Goal: Task Accomplishment & Management: Complete application form

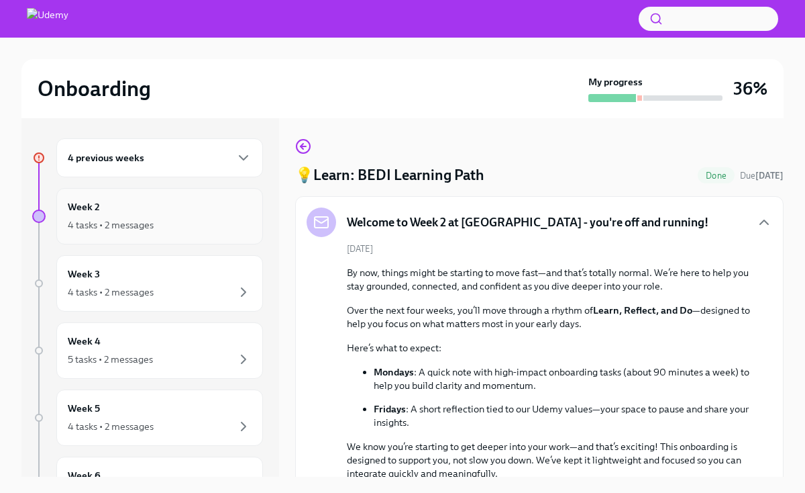
scroll to position [413, 0]
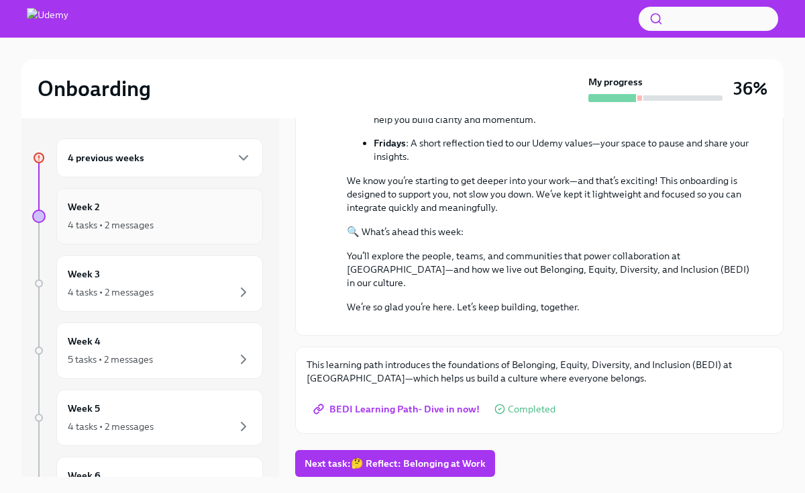
click at [191, 215] on div "Week 2 4 tasks • 2 messages" at bounding box center [160, 216] width 184 height 34
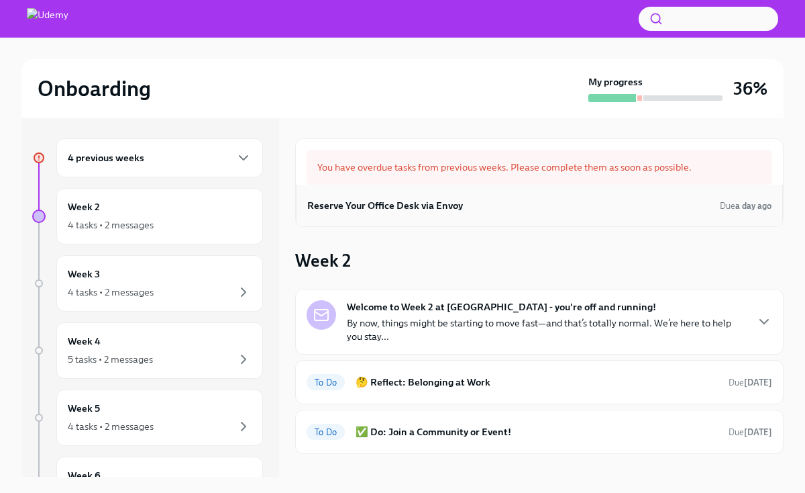
click at [606, 219] on div "Reserve Your Office Desk via Envoy Due a day ago" at bounding box center [539, 206] width 487 height 42
click at [436, 210] on h6 "Reserve Your Office Desk via Envoy" at bounding box center [385, 205] width 156 height 15
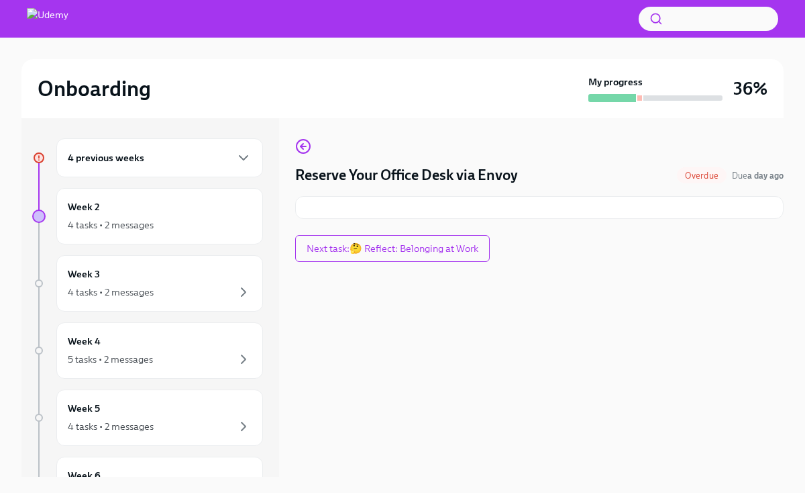
click at [452, 174] on h4 "Reserve Your Office Desk via Envoy" at bounding box center [406, 175] width 223 height 20
click at [298, 152] on icon "button" at bounding box center [303, 146] width 16 height 16
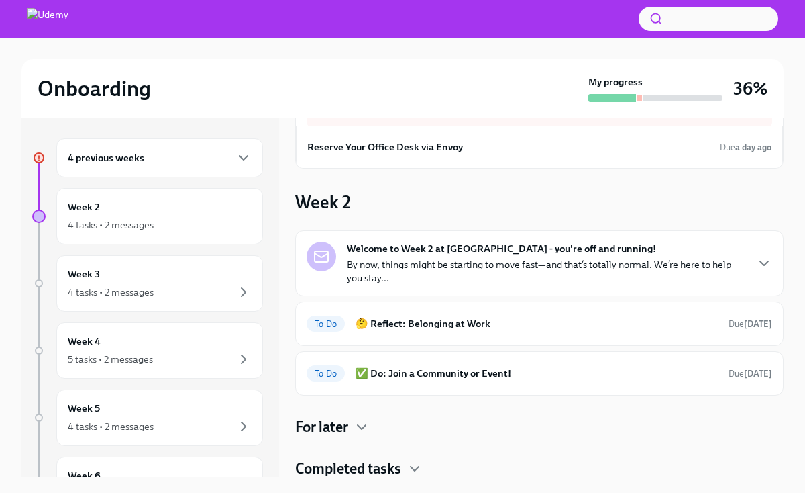
scroll to position [60, 0]
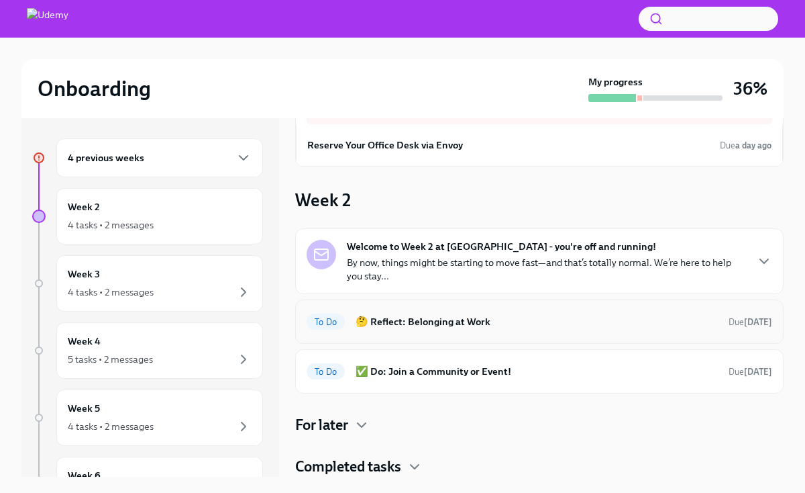
click at [480, 329] on div "To Do 🤔 Reflect: Belonging at Work Due [DATE]" at bounding box center [540, 321] width 466 height 21
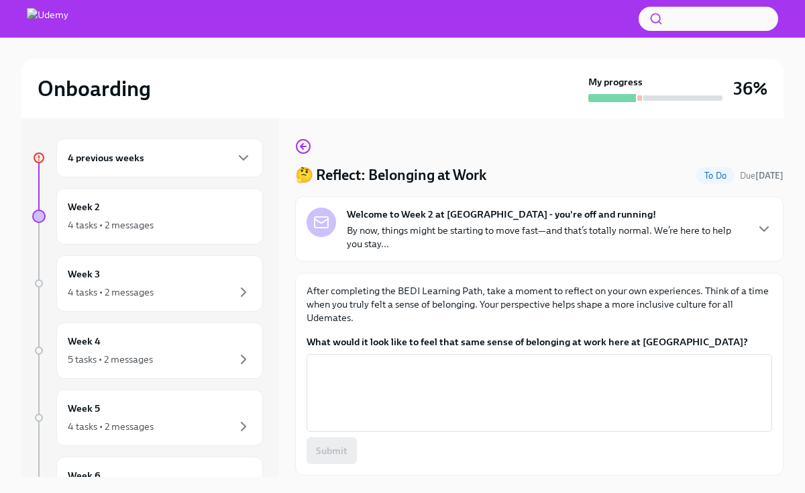
click at [654, 234] on p "By now, things might be starting to move fast—and that’s totally normal. We’re …" at bounding box center [546, 236] width 399 height 27
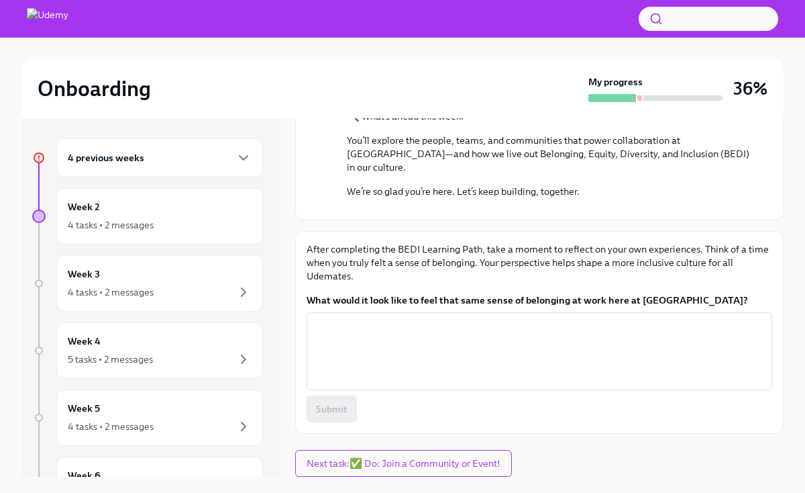
scroll to position [528, 0]
click at [595, 354] on textarea "What would it look like to feel that same sense of belonging at work here at [G…" at bounding box center [540, 351] width 450 height 64
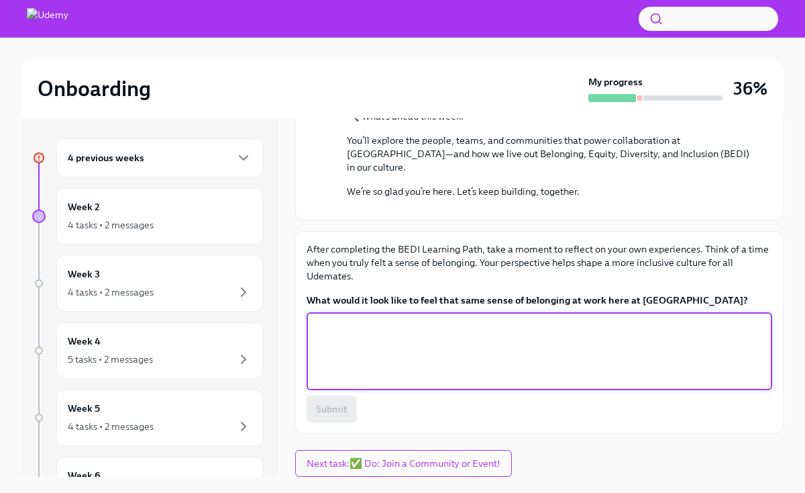
click at [552, 350] on textarea "What would it look like to feel that same sense of belonging at work here at [G…" at bounding box center [540, 351] width 450 height 64
type textarea "t"
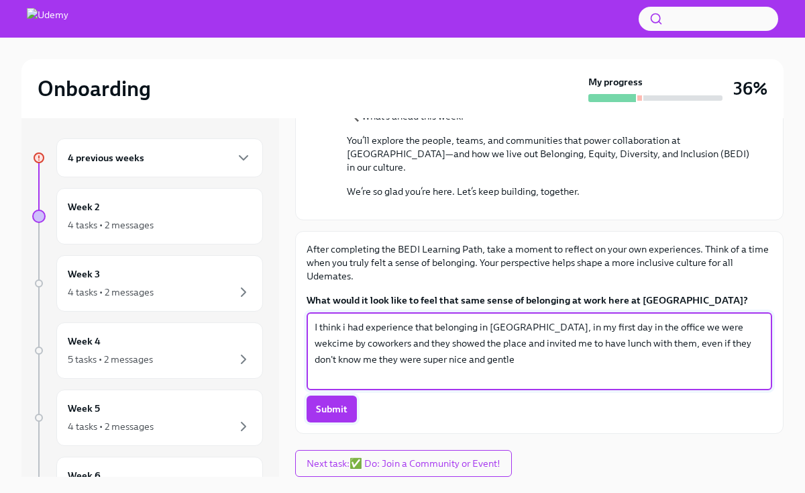
type textarea "I think i had experience that belonging in [GEOGRAPHIC_DATA], in my first day i…"
click at [342, 410] on span "Submit" at bounding box center [332, 408] width 32 height 13
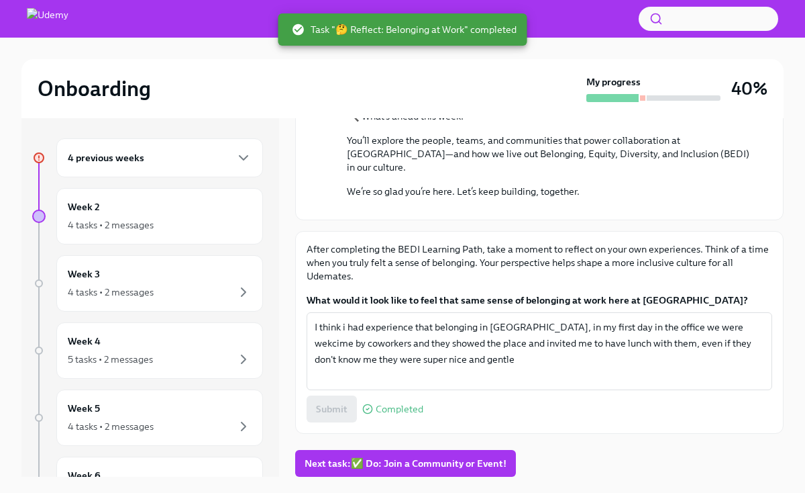
scroll to position [23, 0]
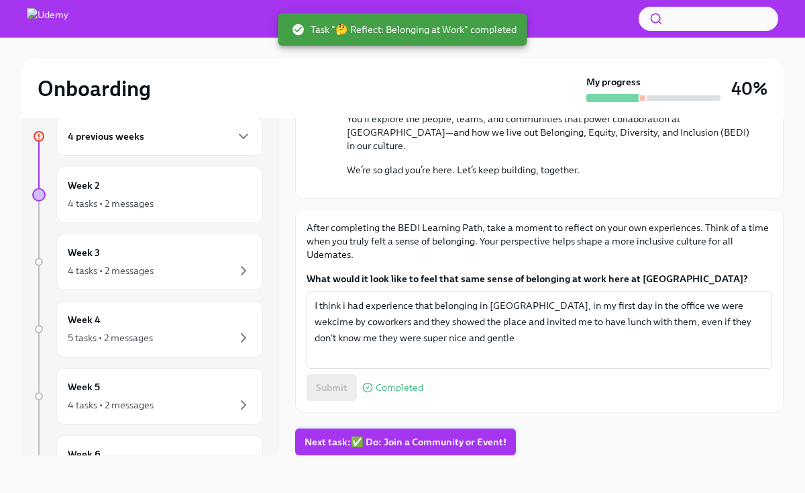
click at [452, 447] on span "Next task : ✅ Do: Join a Community or Event!" at bounding box center [406, 441] width 202 height 13
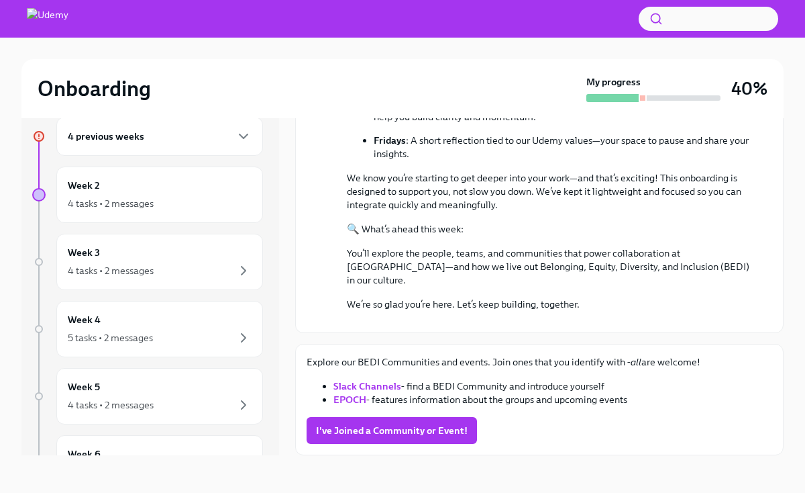
scroll to position [394, 0]
click at [437, 426] on span "I've Joined a Community or Event!" at bounding box center [392, 429] width 152 height 13
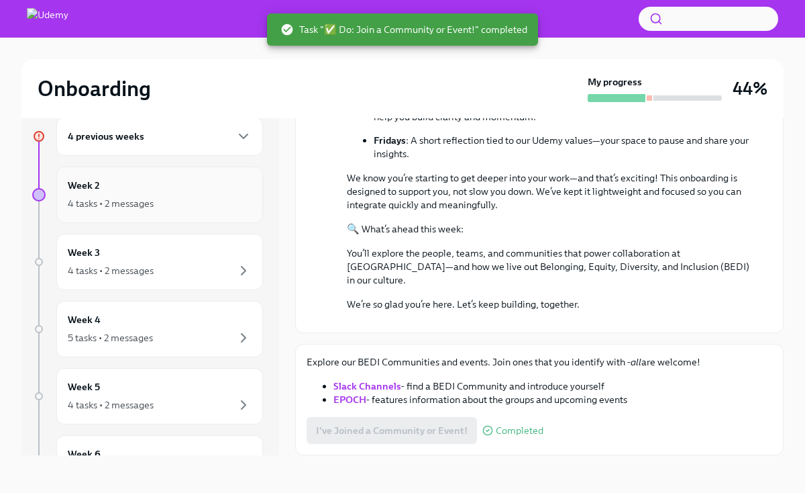
click at [160, 186] on div "Week 2 4 tasks • 2 messages" at bounding box center [160, 195] width 184 height 34
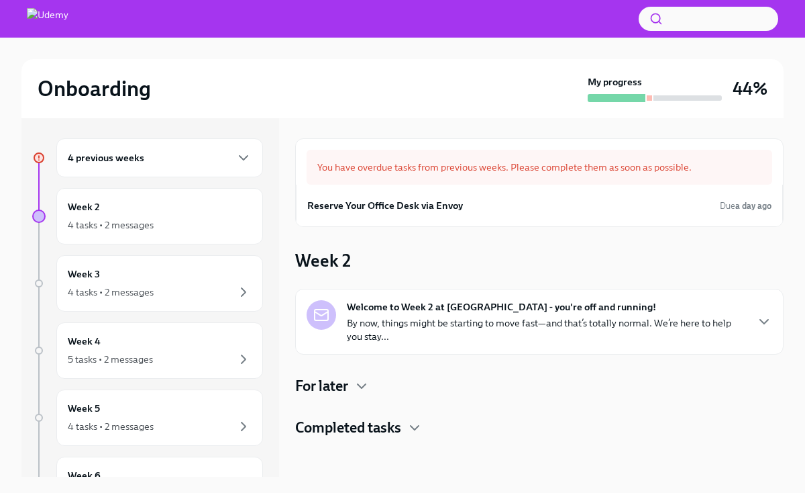
click at [498, 334] on p "By now, things might be starting to move fast—and that’s totally normal. We’re …" at bounding box center [546, 329] width 399 height 27
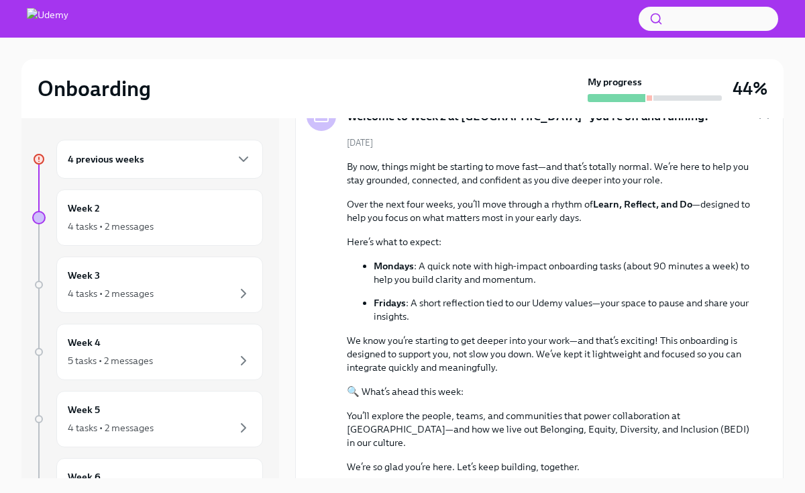
scroll to position [448, 0]
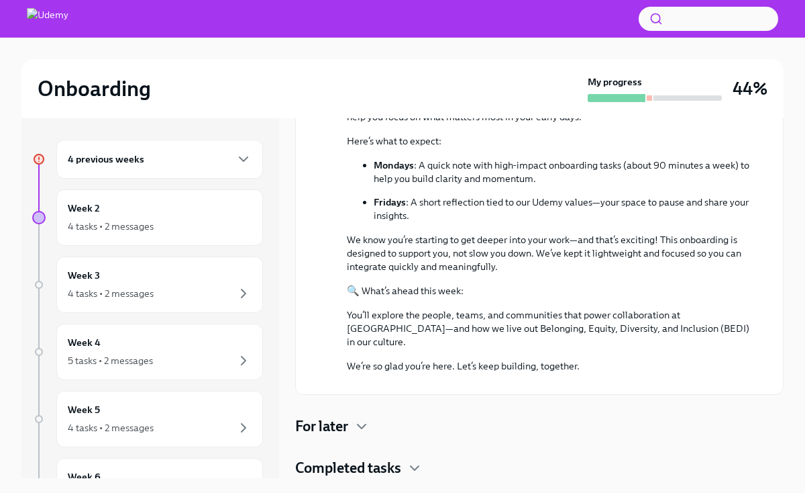
click at [330, 433] on h4 "For later" at bounding box center [321, 426] width 53 height 20
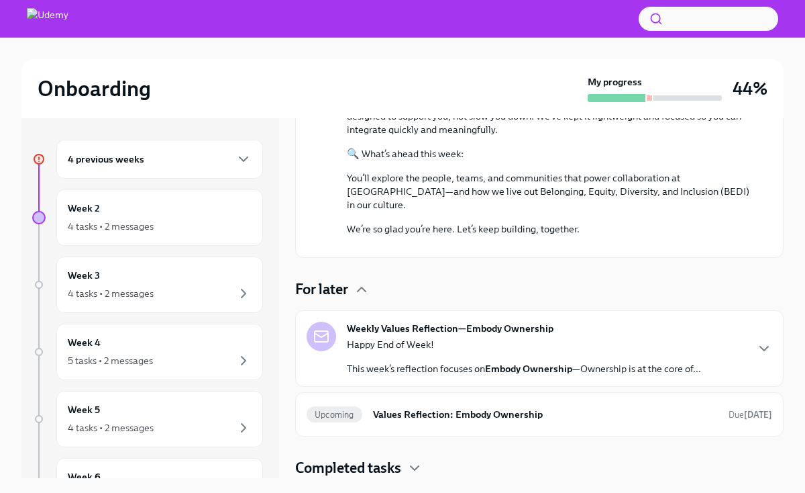
scroll to position [1, 0]
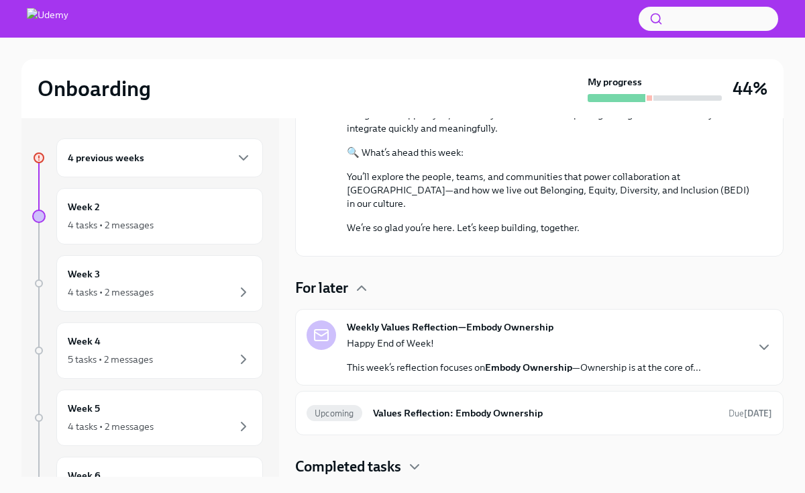
click at [661, 358] on div "Happy End of Week! This week’s reflection focuses on Embody Ownership —Ownershi…" at bounding box center [524, 355] width 354 height 38
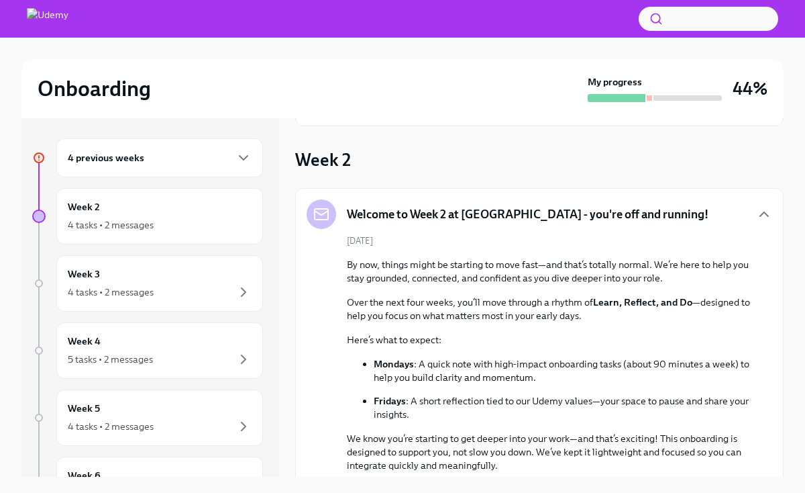
scroll to position [97, 0]
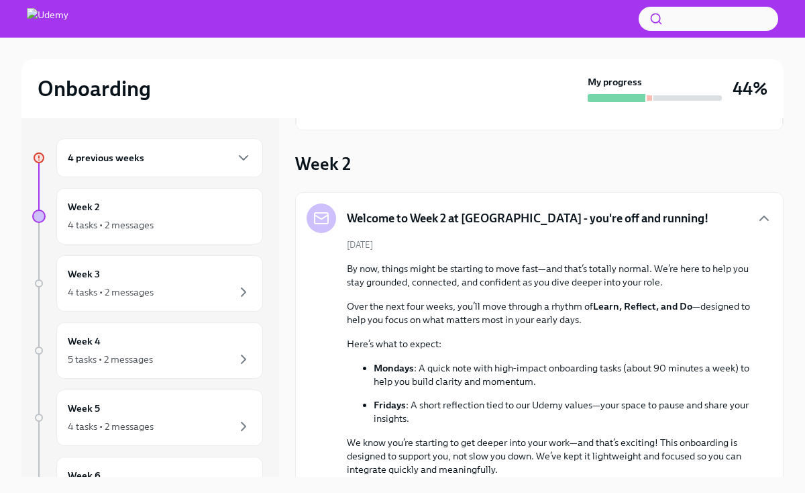
click at [227, 156] on div "4 previous weeks" at bounding box center [160, 158] width 184 height 16
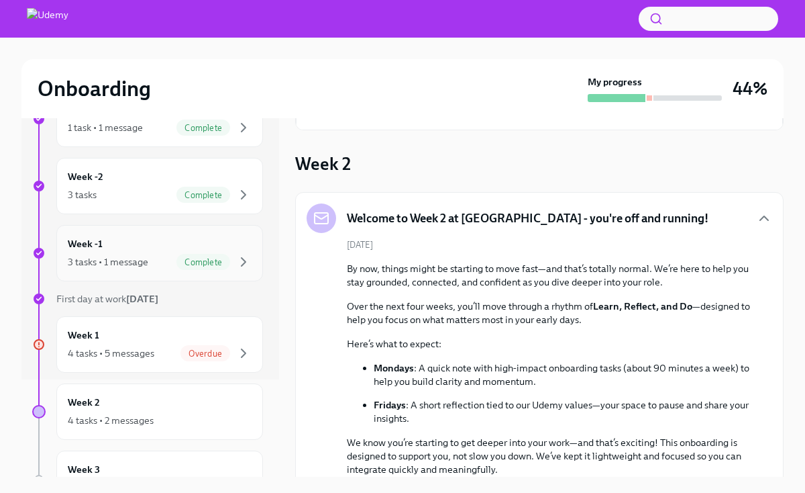
scroll to position [110, 0]
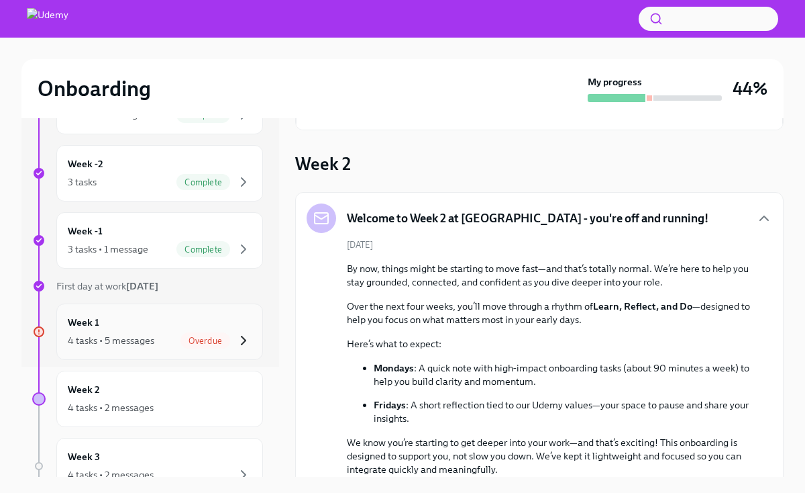
click at [243, 342] on icon "button" at bounding box center [244, 340] width 4 height 8
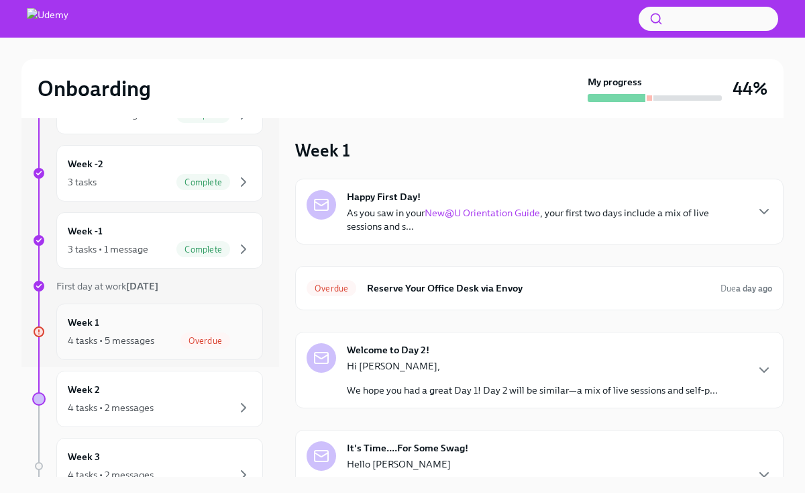
click at [213, 341] on span "Overdue" at bounding box center [206, 341] width 50 height 10
click at [38, 332] on icon at bounding box center [39, 331] width 7 height 7
click at [110, 336] on div "4 tasks • 5 messages" at bounding box center [111, 340] width 87 height 13
click at [373, 287] on h6 "Reserve Your Office Desk via Envoy" at bounding box center [538, 288] width 343 height 15
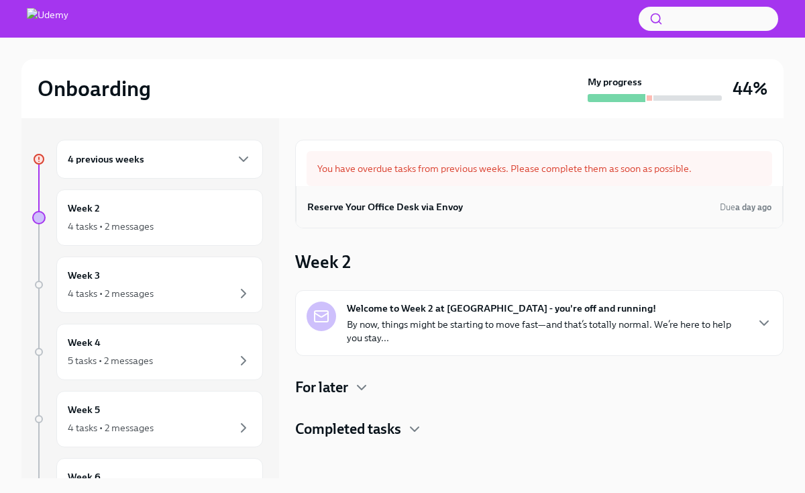
click at [415, 204] on h6 "Reserve Your Office Desk via Envoy" at bounding box center [385, 206] width 156 height 15
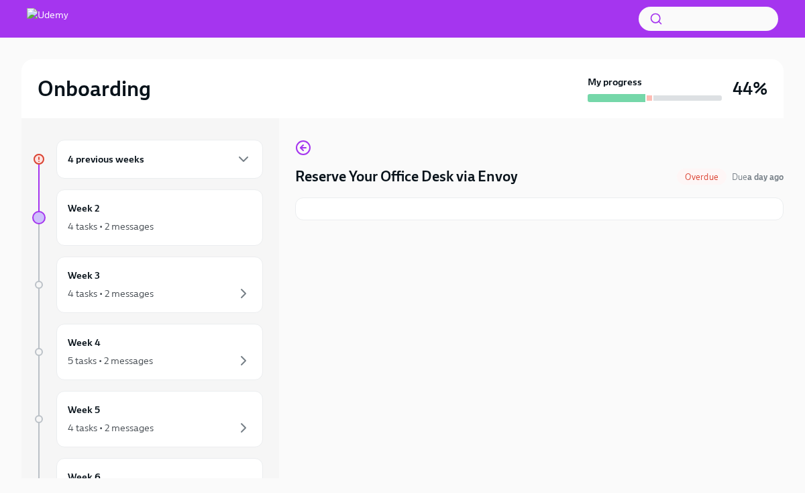
click at [49, 25] on img at bounding box center [48, 18] width 42 height 21
